Goal: Task Accomplishment & Management: Manage account settings

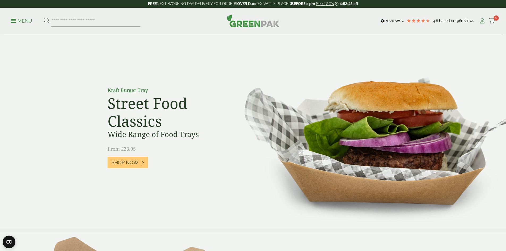
click at [481, 20] on icon at bounding box center [482, 20] width 7 height 5
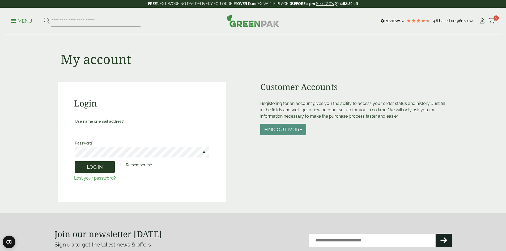
type input "**********"
click at [103, 167] on button "Log in" at bounding box center [95, 166] width 40 height 11
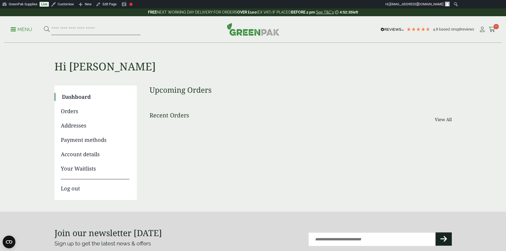
click at [80, 30] on input "search" at bounding box center [95, 29] width 89 height 11
drag, startPoint x: 80, startPoint y: 30, endPoint x: 20, endPoint y: 5, distance: 65.2
click at [20, 5] on link "GreenPak Supplies" at bounding box center [20, 4] width 40 height 9
